Goal: Check status: Check status

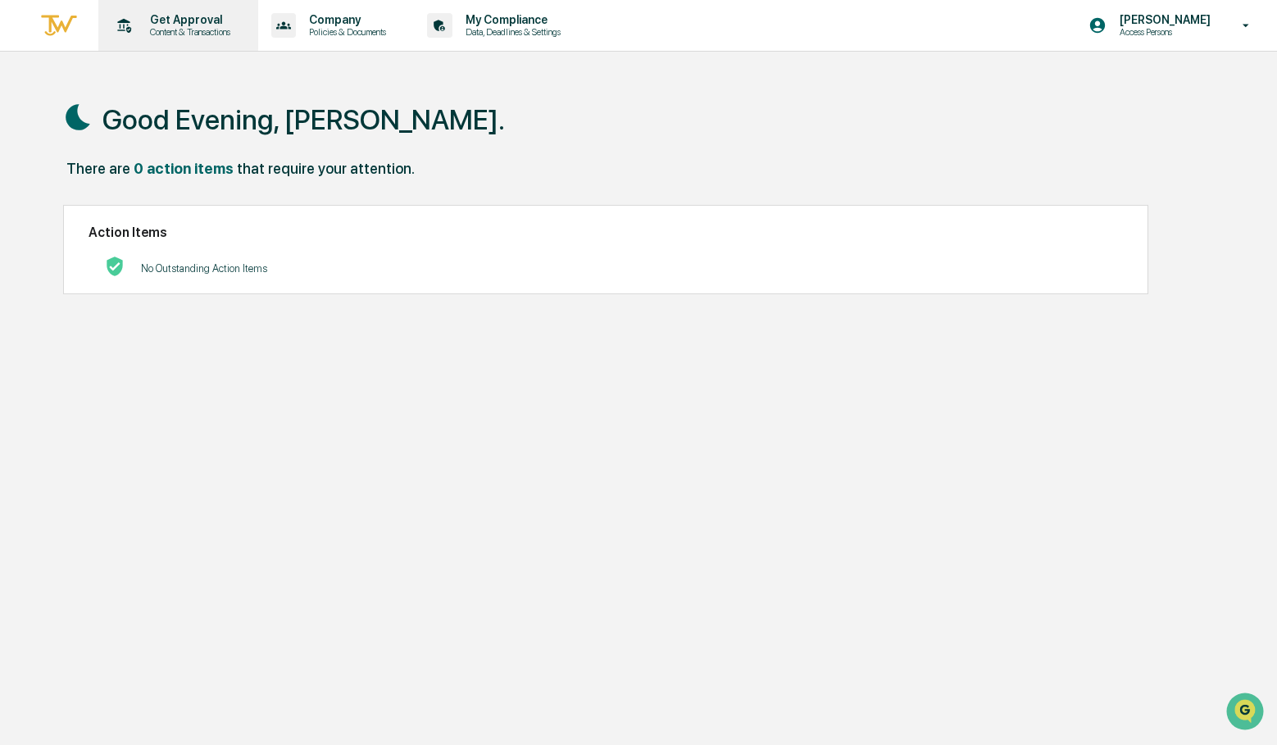
click at [156, 14] on p "Get Approval" at bounding box center [188, 19] width 102 height 13
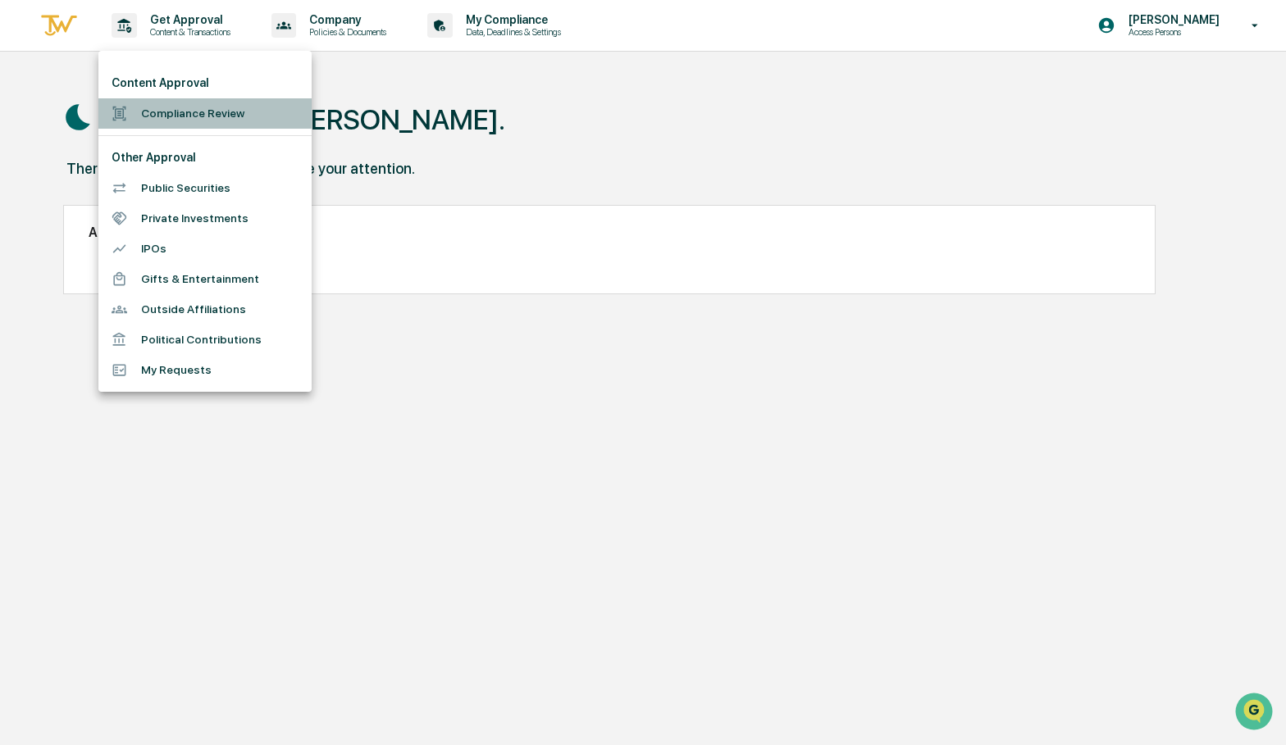
click at [220, 112] on li "Compliance Review" at bounding box center [204, 113] width 213 height 30
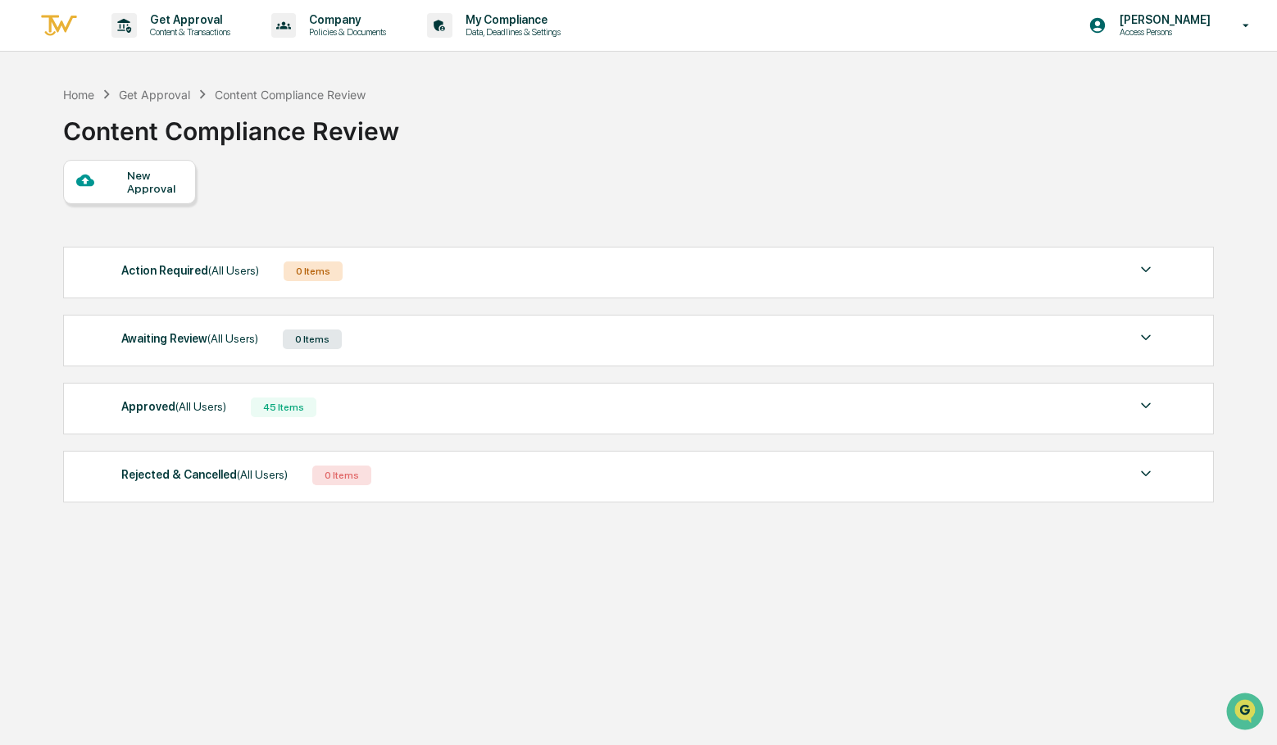
click at [381, 281] on div "Action Required (All Users) 0 Items" at bounding box center [638, 271] width 1035 height 23
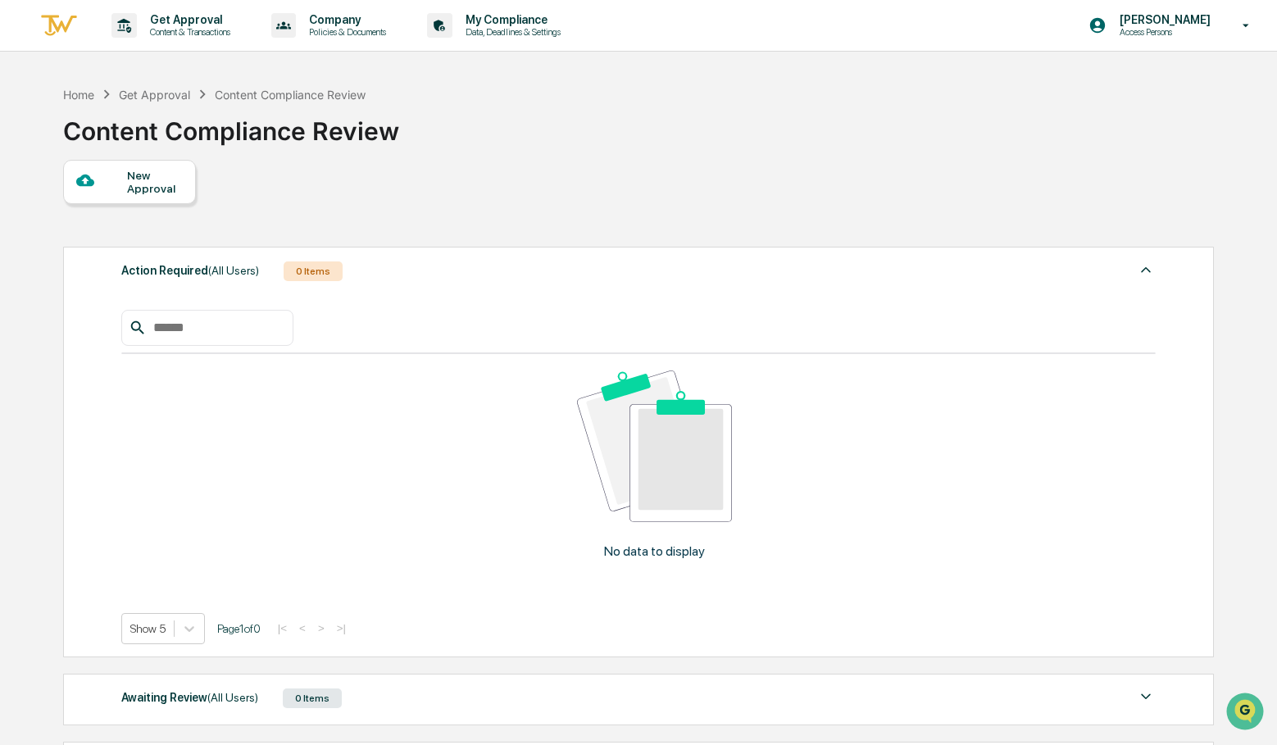
click at [381, 281] on div "Action Required (All Users) 0 Items" at bounding box center [638, 271] width 1035 height 23
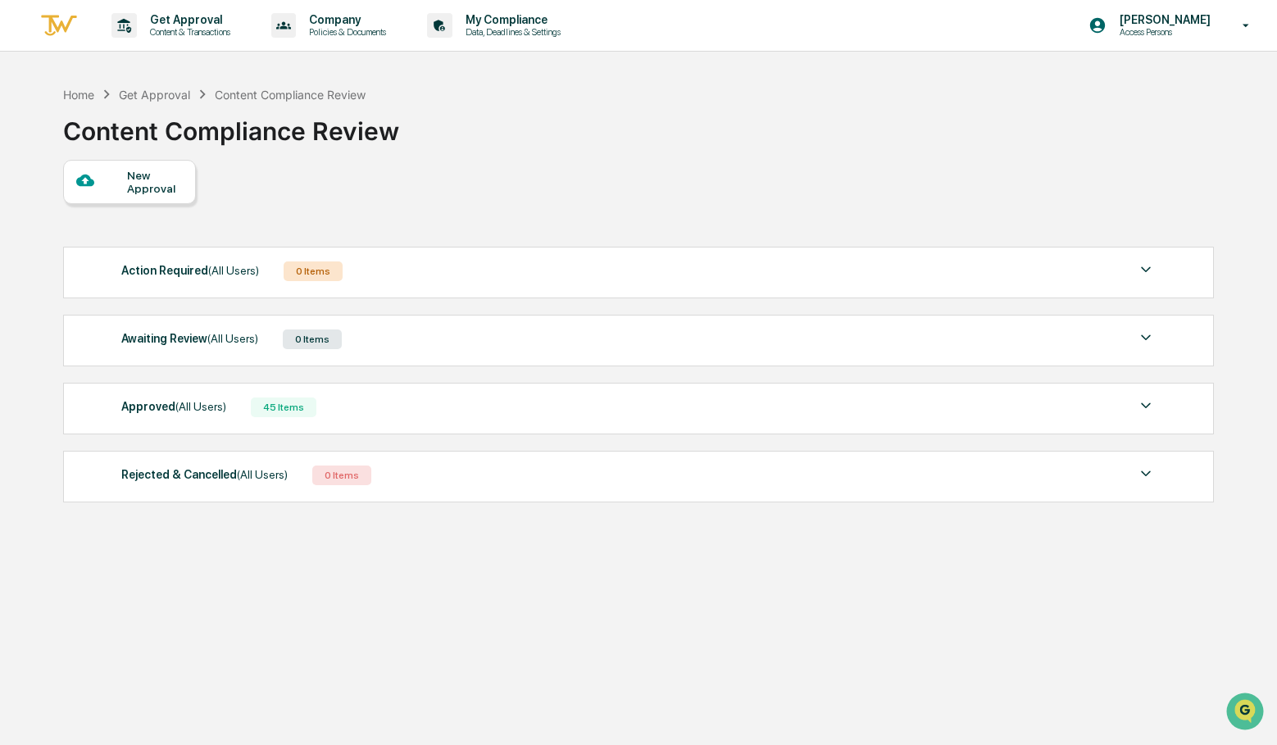
click at [385, 404] on div "Approved (All Users) 45 Items" at bounding box center [638, 407] width 1035 height 23
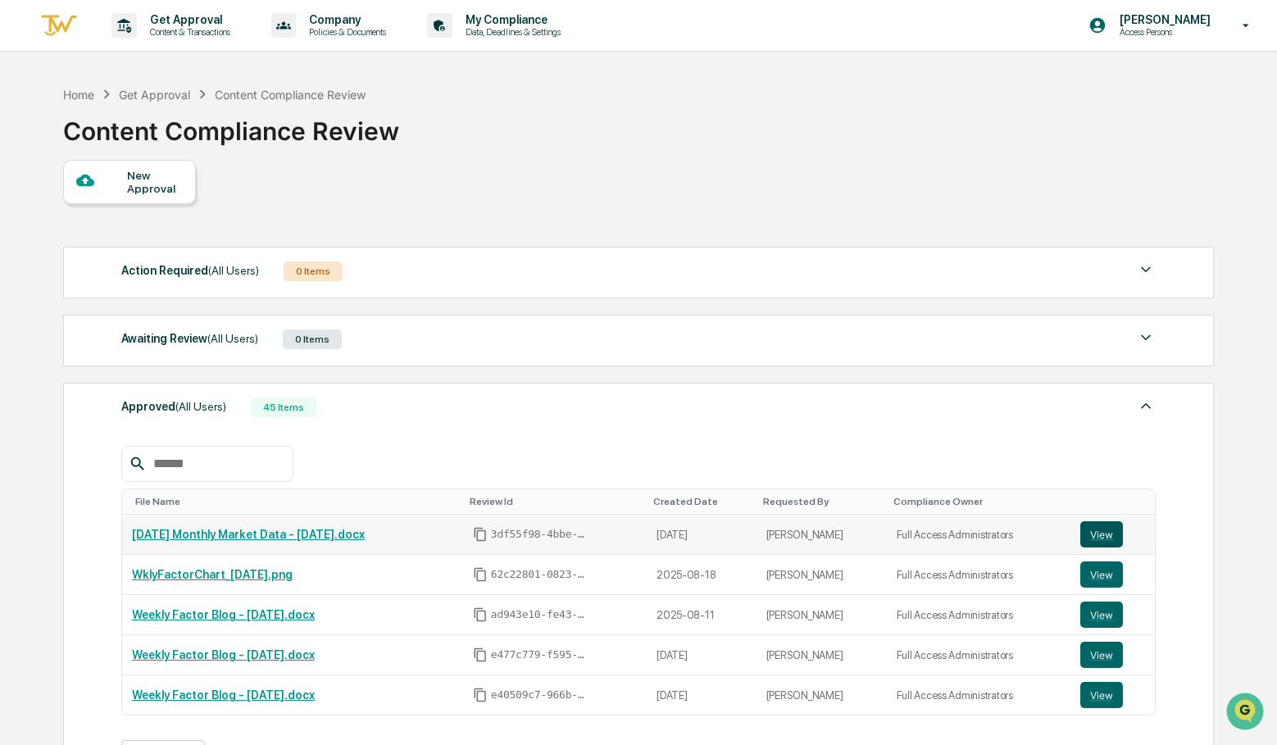
click at [1109, 532] on button "View" at bounding box center [1102, 534] width 43 height 26
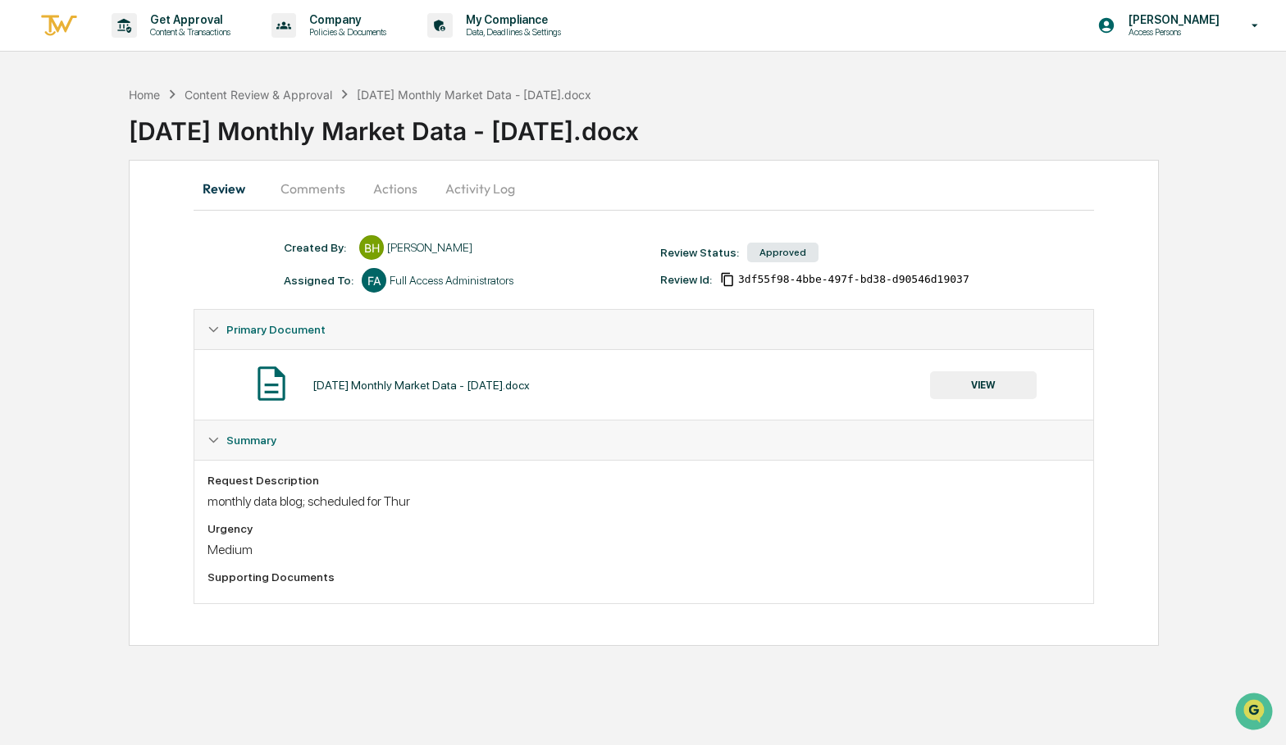
click at [971, 385] on button "VIEW" at bounding box center [983, 385] width 107 height 28
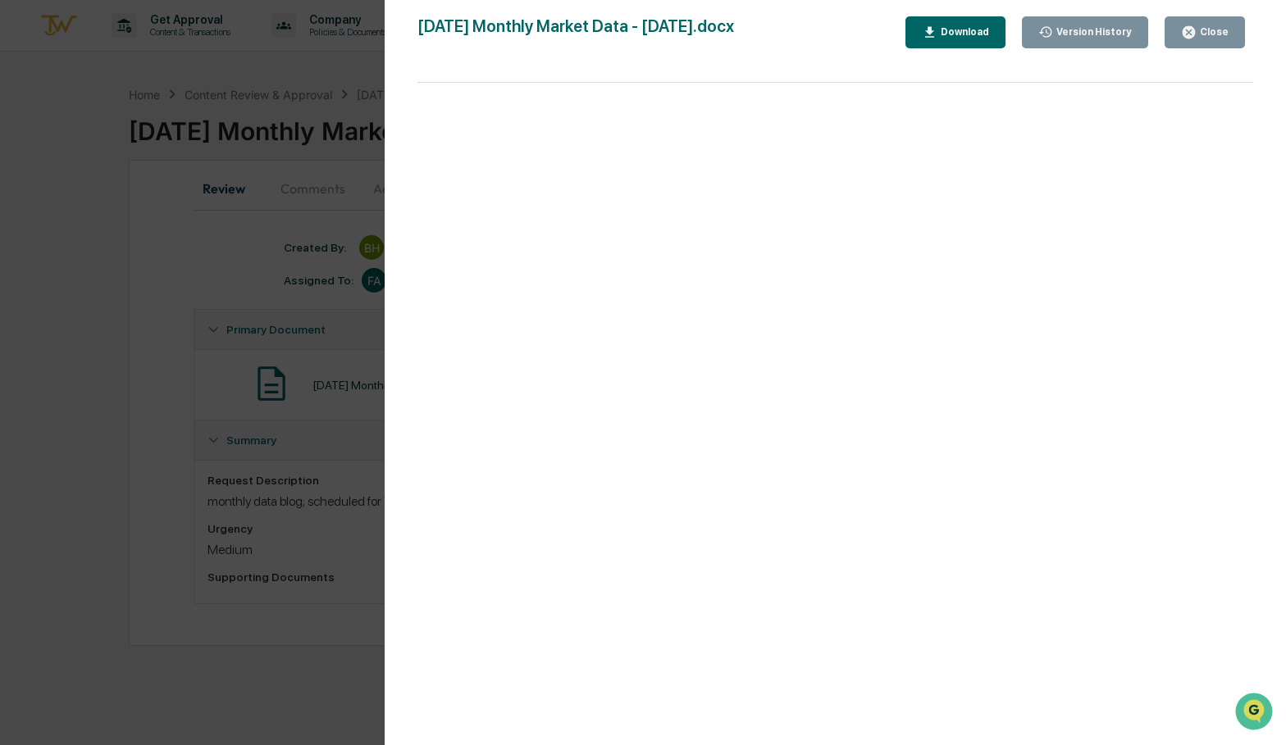
click at [1184, 39] on button "Close" at bounding box center [1204, 32] width 80 height 32
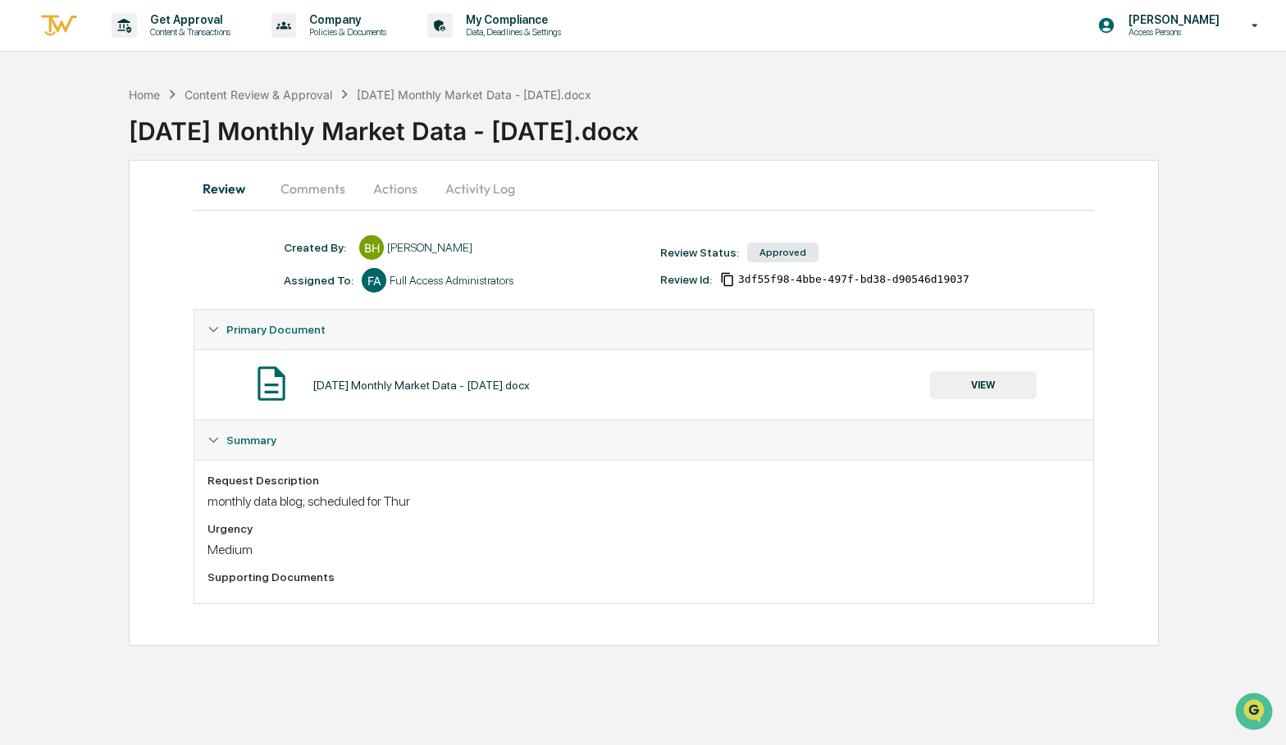
click at [394, 188] on button "Actions" at bounding box center [395, 188] width 74 height 39
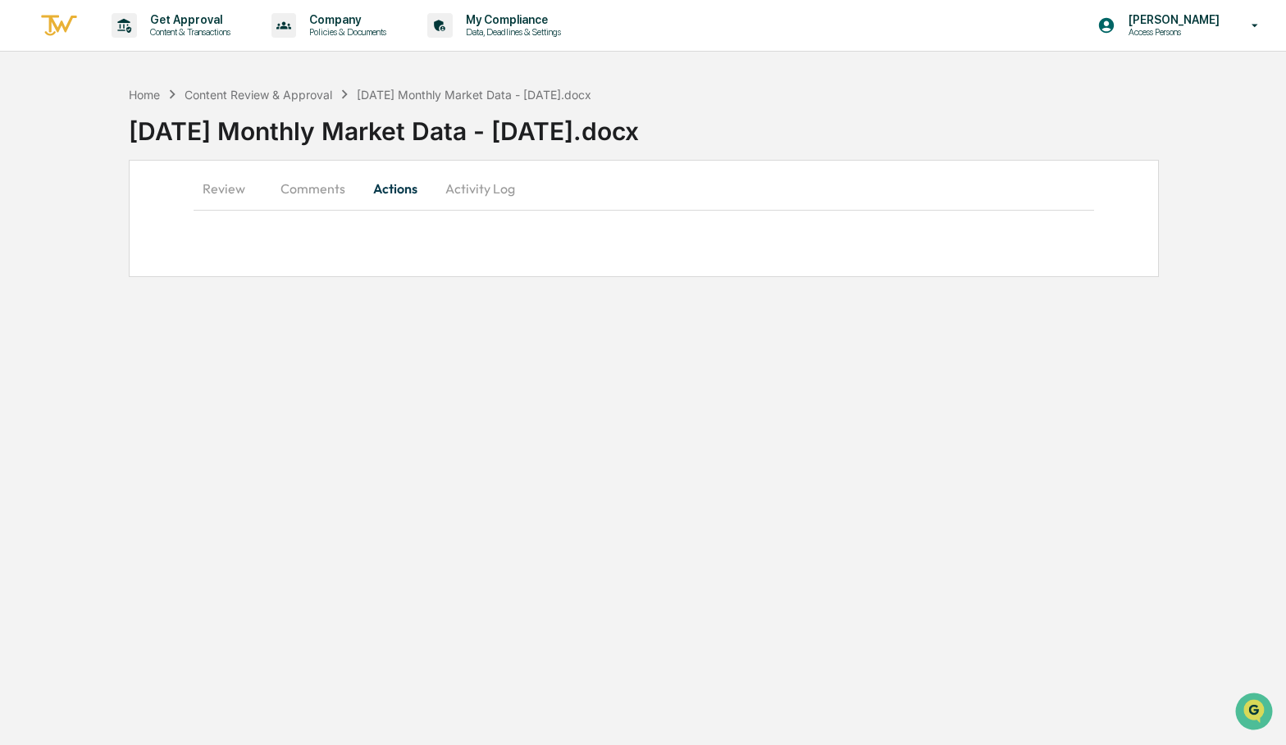
click at [463, 183] on button "Activity Log" at bounding box center [480, 188] width 96 height 39
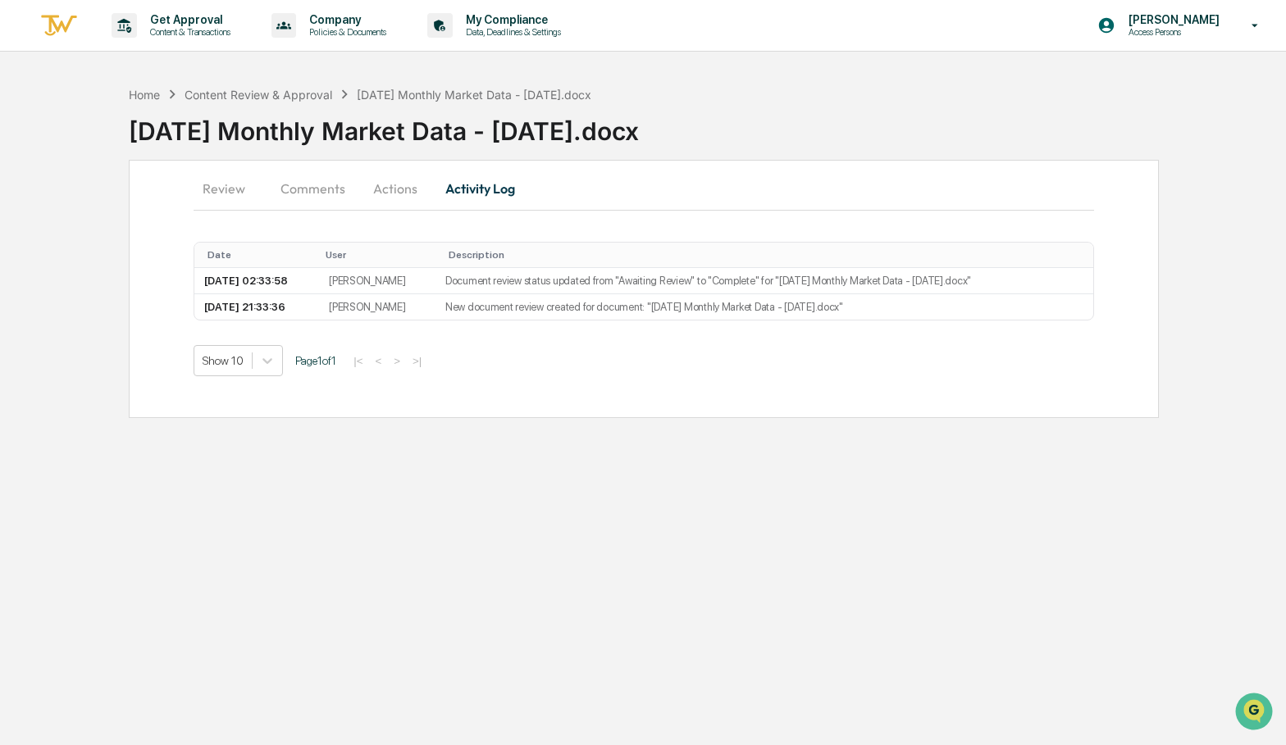
click at [342, 182] on button "Comments" at bounding box center [312, 188] width 91 height 39
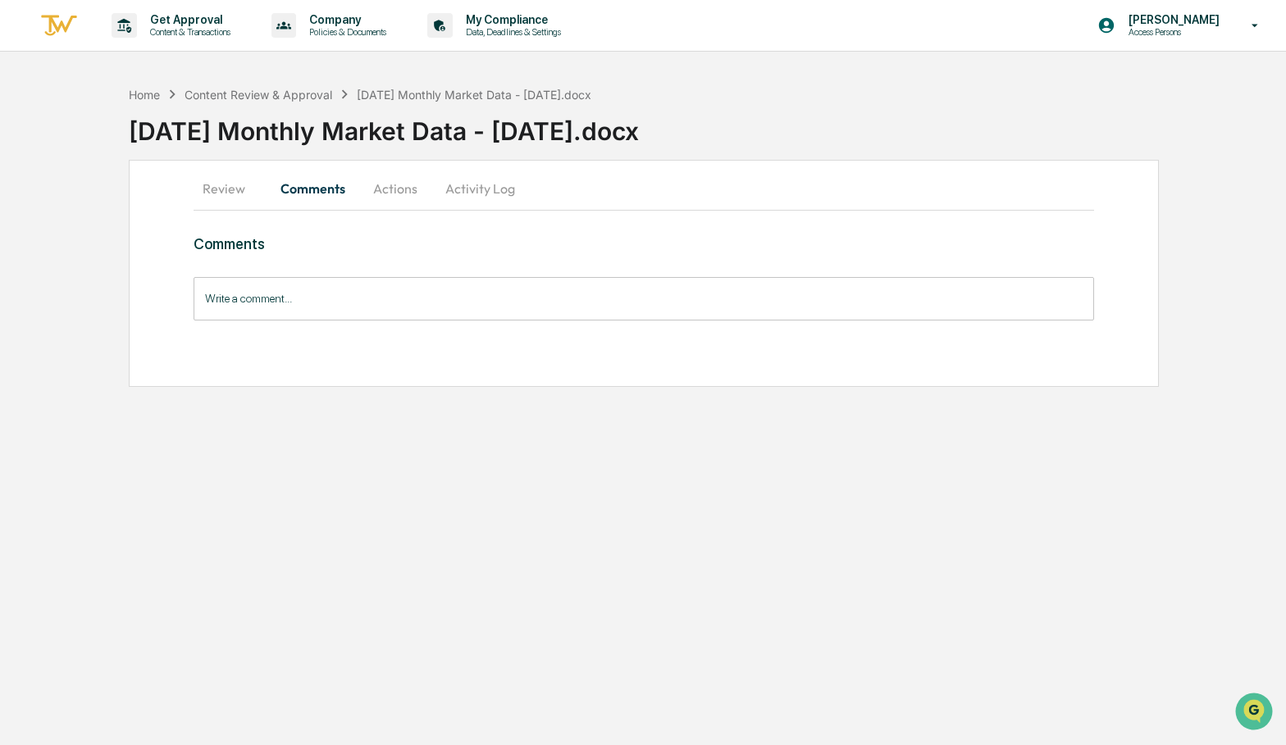
click at [244, 185] on button "Review" at bounding box center [231, 188] width 74 height 39
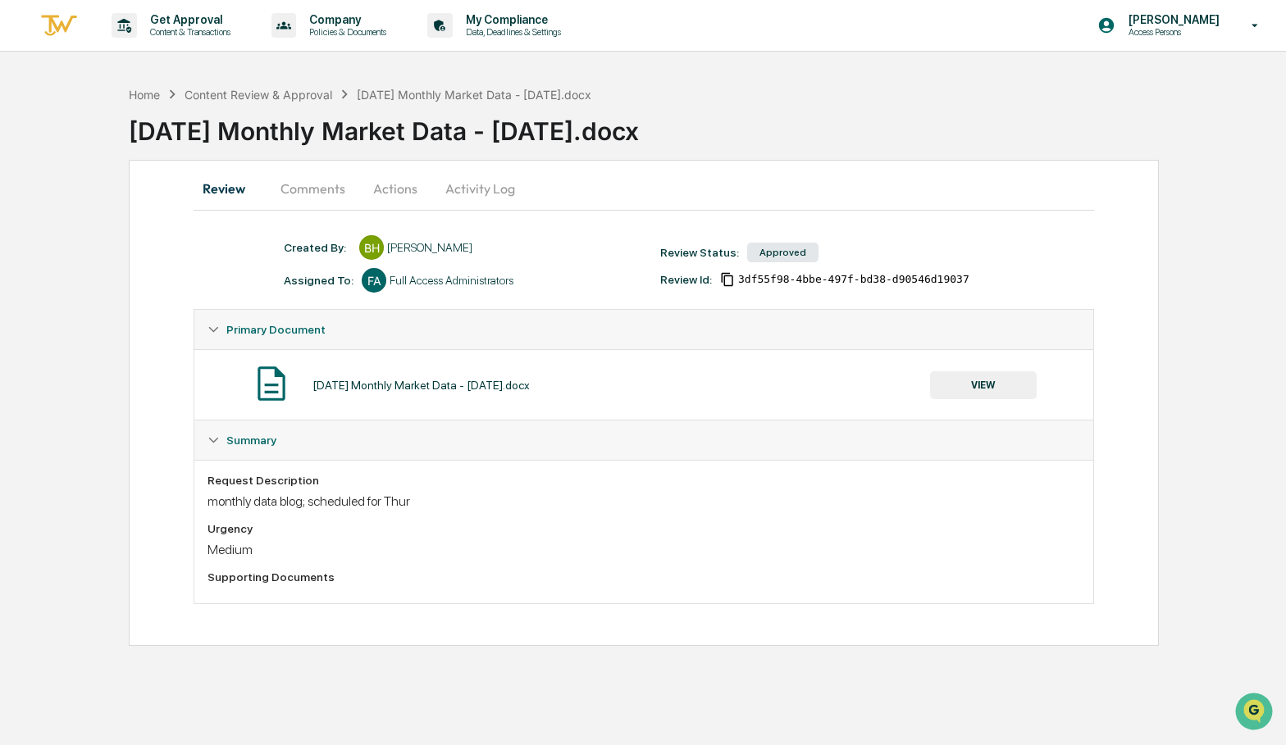
click at [246, 575] on div "Supporting Documents" at bounding box center [643, 577] width 872 height 13
click at [216, 327] on icon at bounding box center [212, 329] width 11 height 11
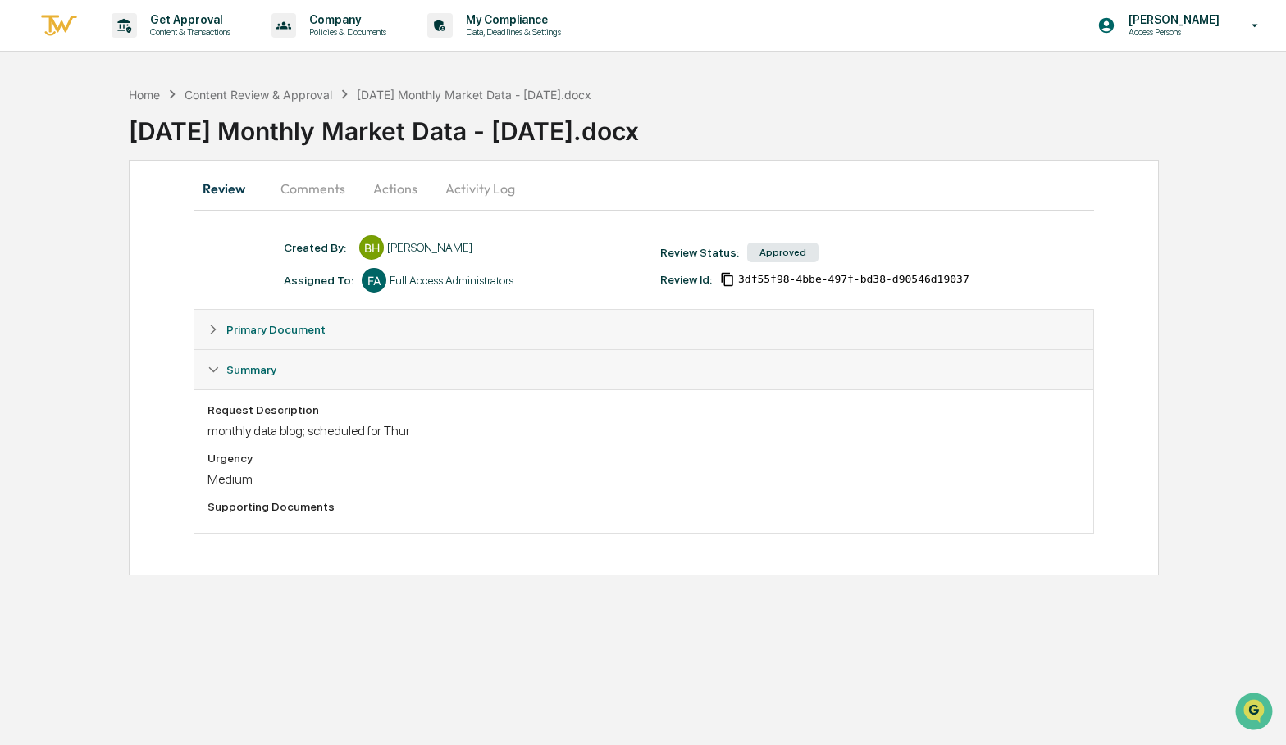
click at [216, 327] on icon at bounding box center [212, 329] width 11 height 11
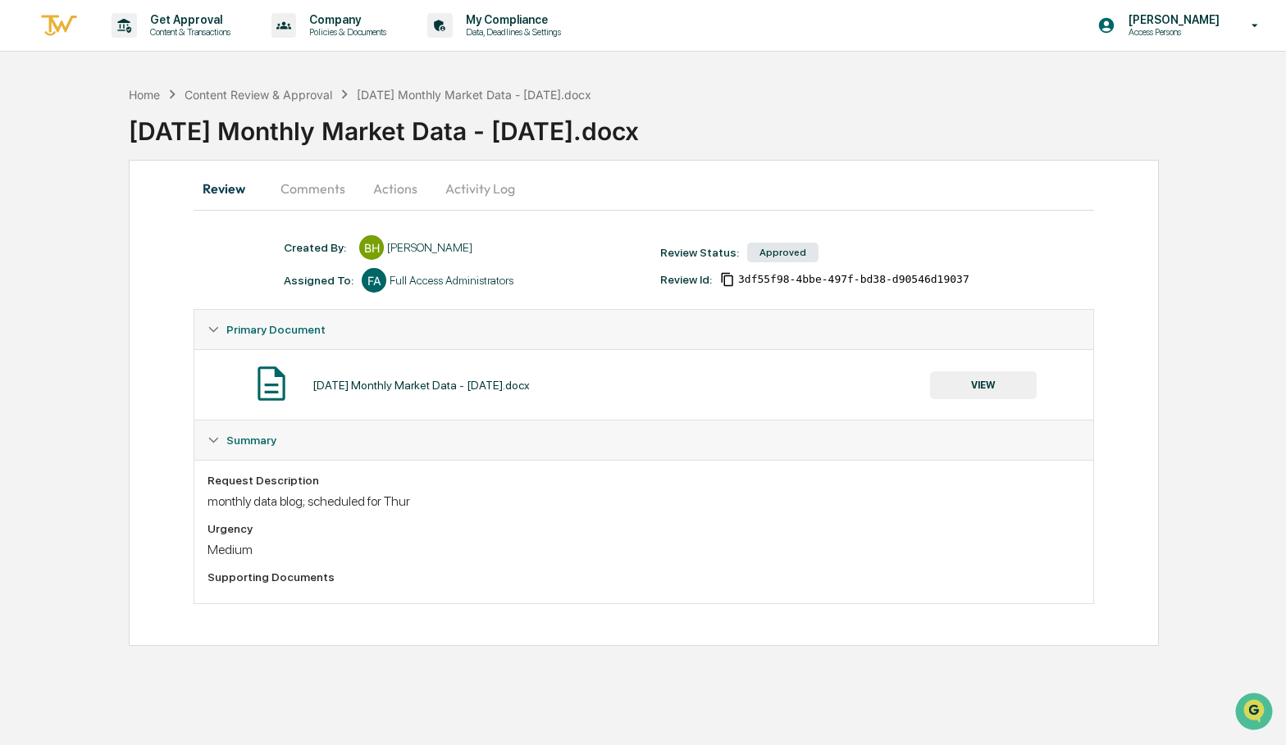
click at [356, 389] on div "[DATE] Monthly Market Data - [DATE].docx" at bounding box center [420, 385] width 217 height 13
click at [963, 388] on button "VIEW" at bounding box center [983, 385] width 107 height 28
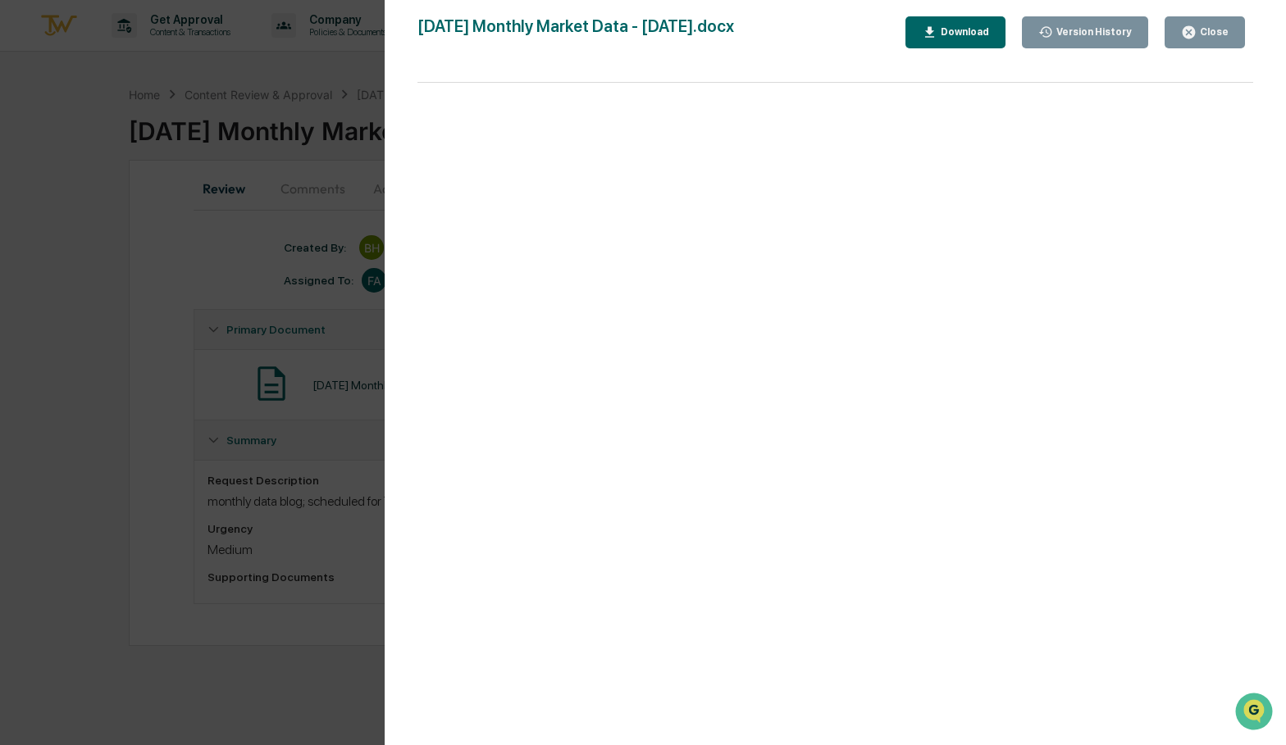
click at [1213, 29] on div "Close" at bounding box center [1212, 31] width 32 height 11
